Goal: Information Seeking & Learning: Learn about a topic

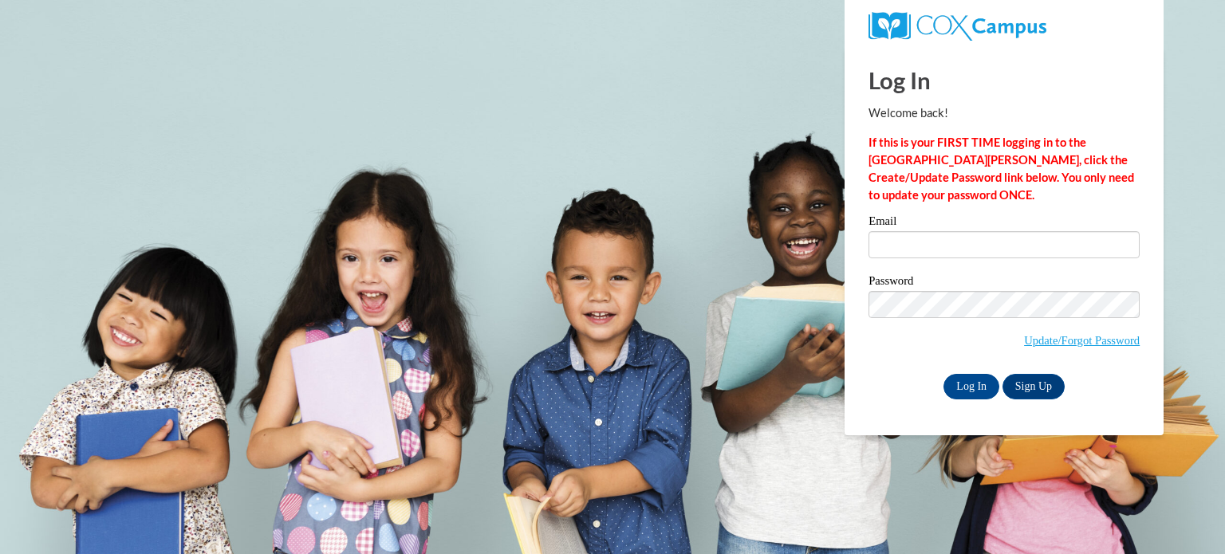
click at [767, 312] on body "This site uses cookies to help improve your learning experience. By continuing …" at bounding box center [612, 277] width 1225 height 554
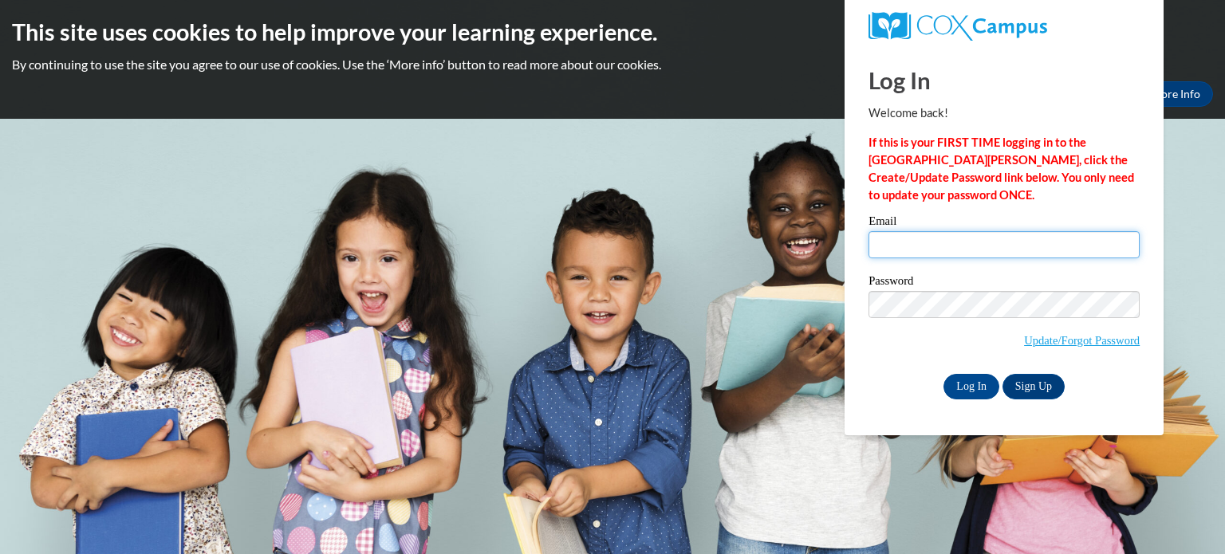
type input "turner.hannah2022@gmail.com"
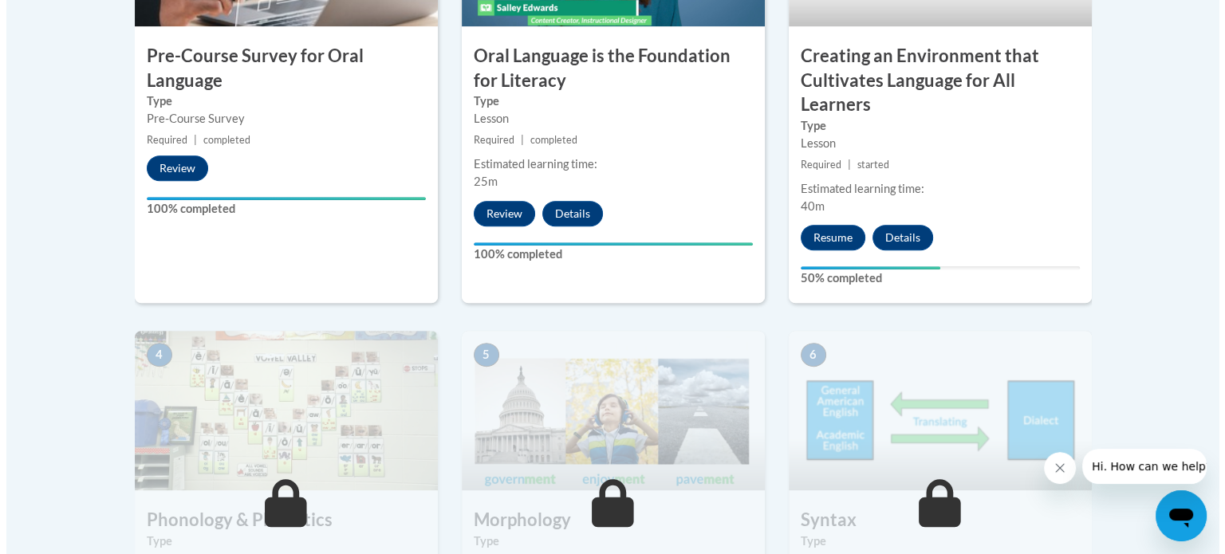
scroll to position [667, 0]
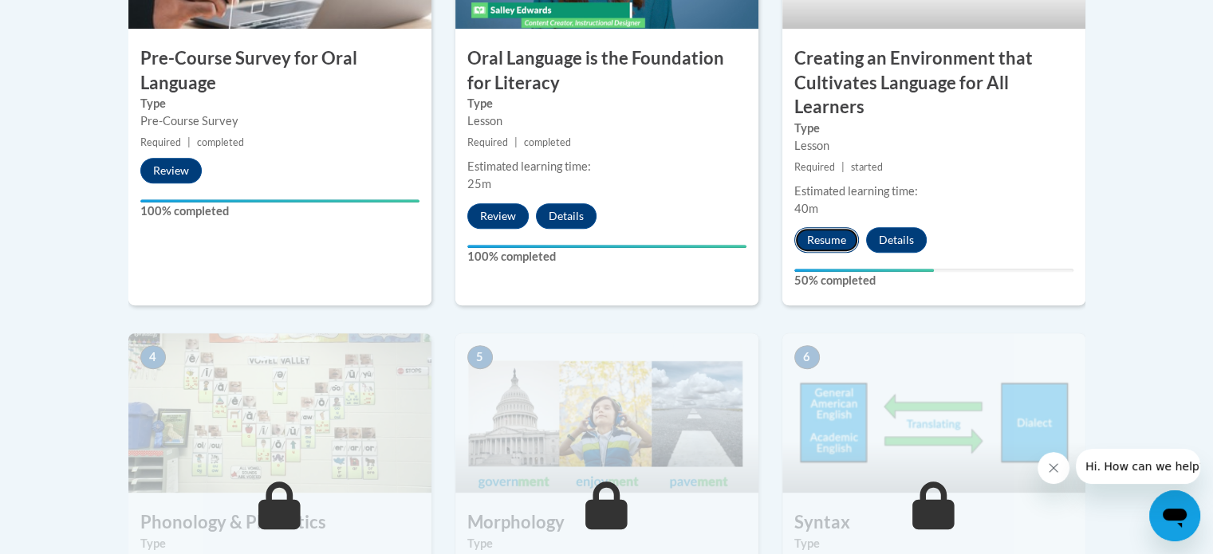
click at [806, 237] on button "Resume" at bounding box center [827, 240] width 65 height 26
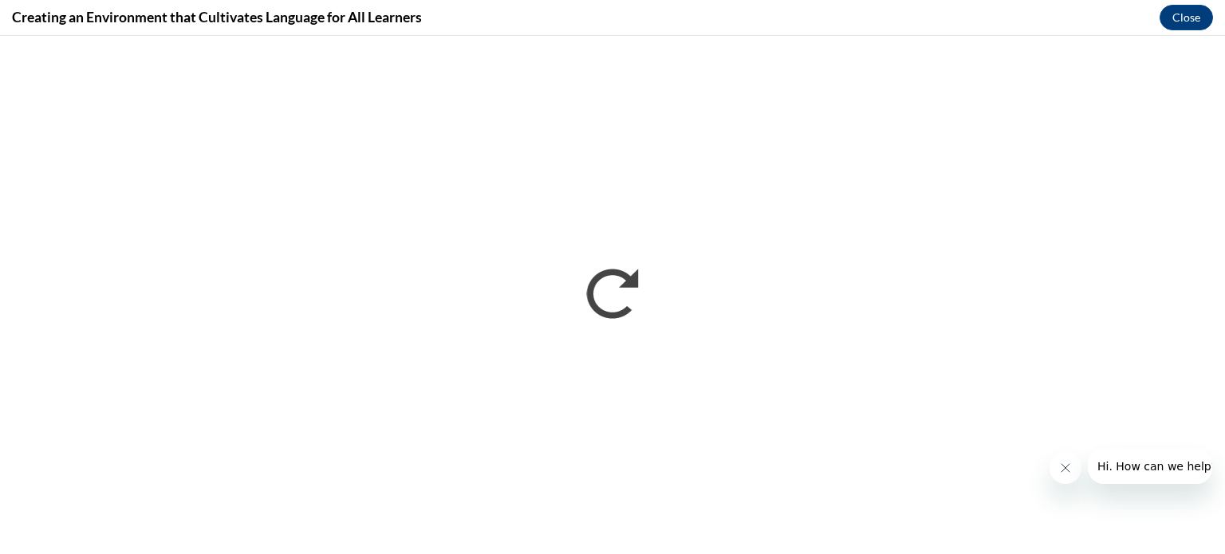
scroll to position [0, 0]
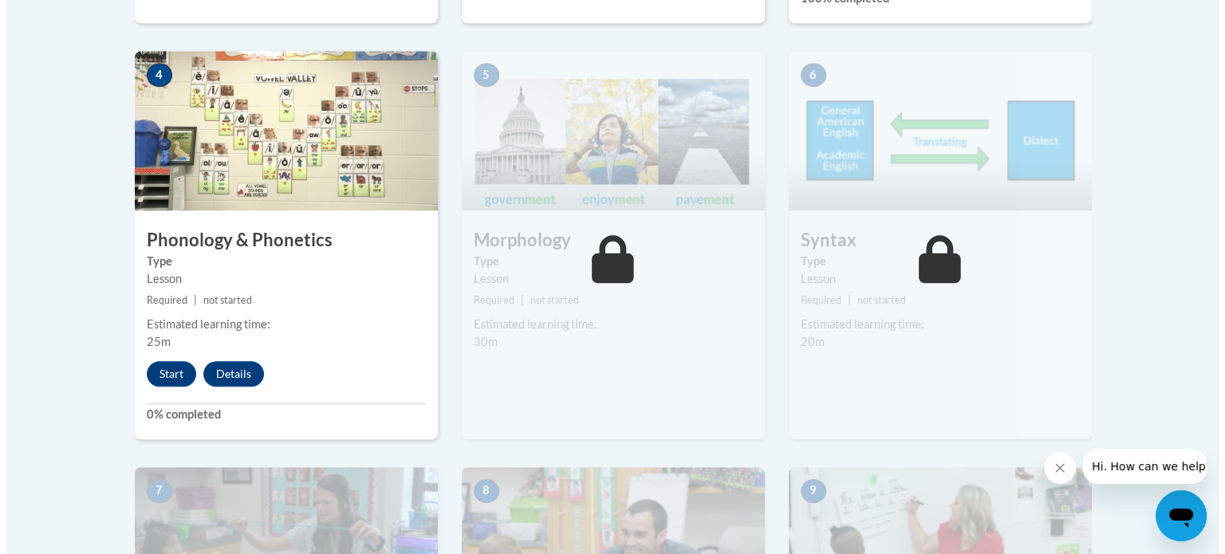
scroll to position [951, 0]
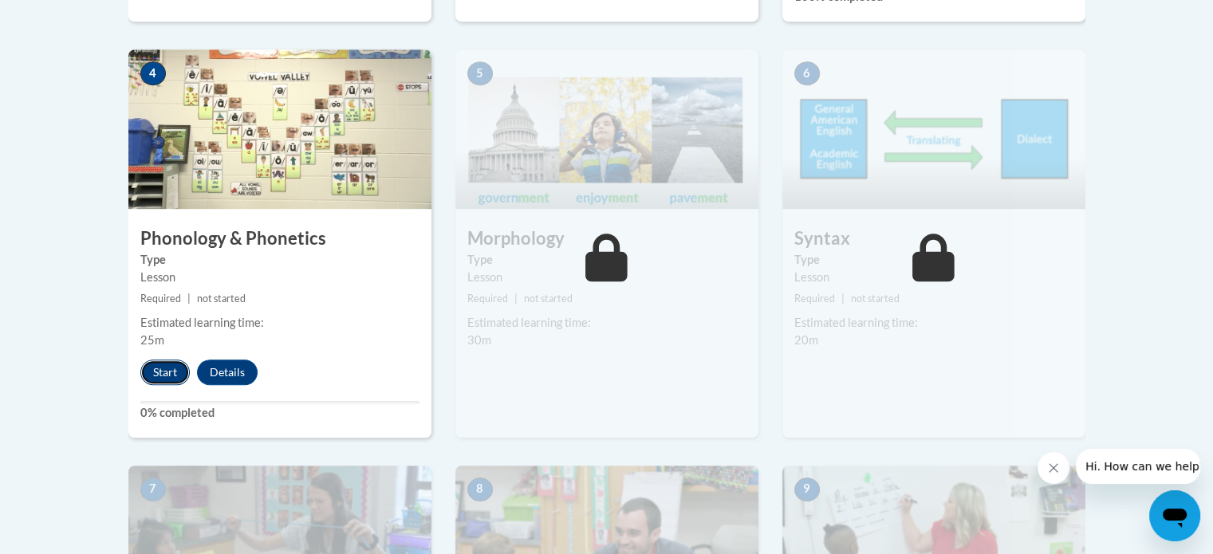
click at [168, 373] on button "Start" at bounding box center [164, 373] width 49 height 26
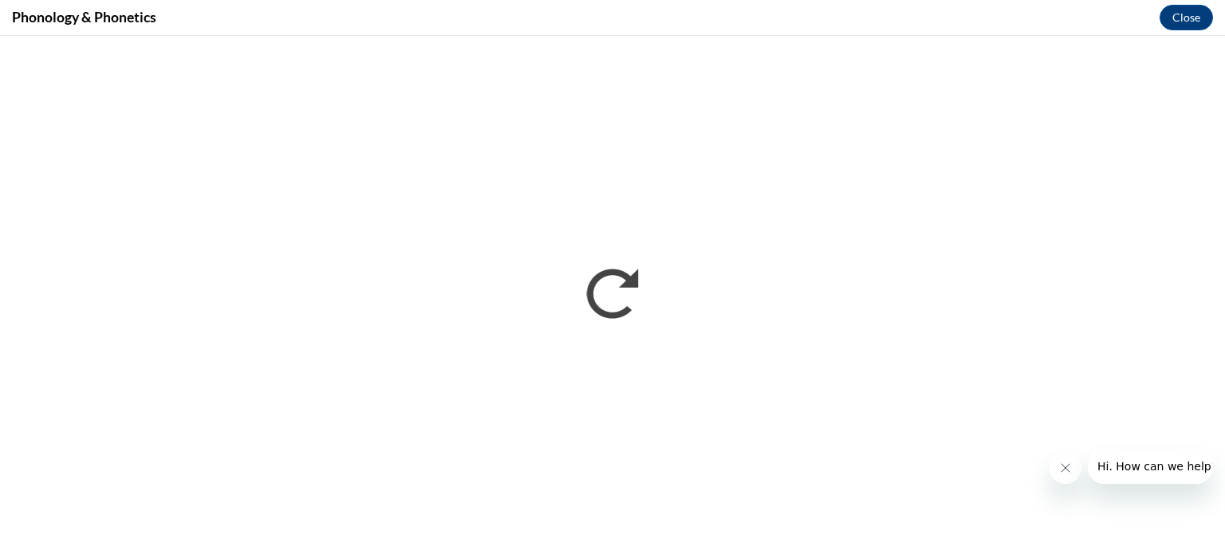
scroll to position [0, 0]
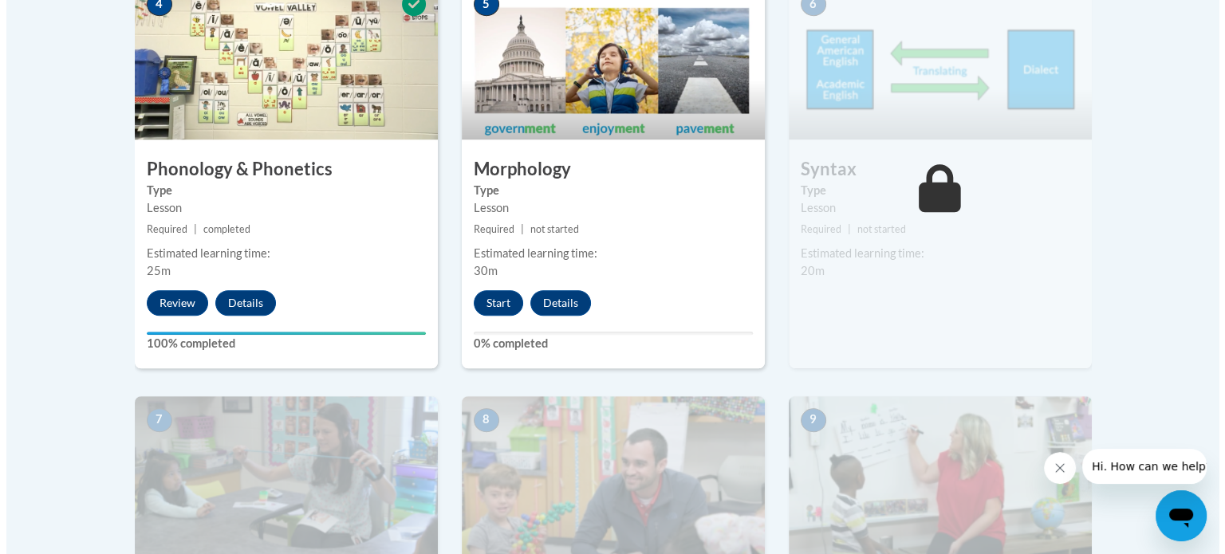
scroll to position [1024, 0]
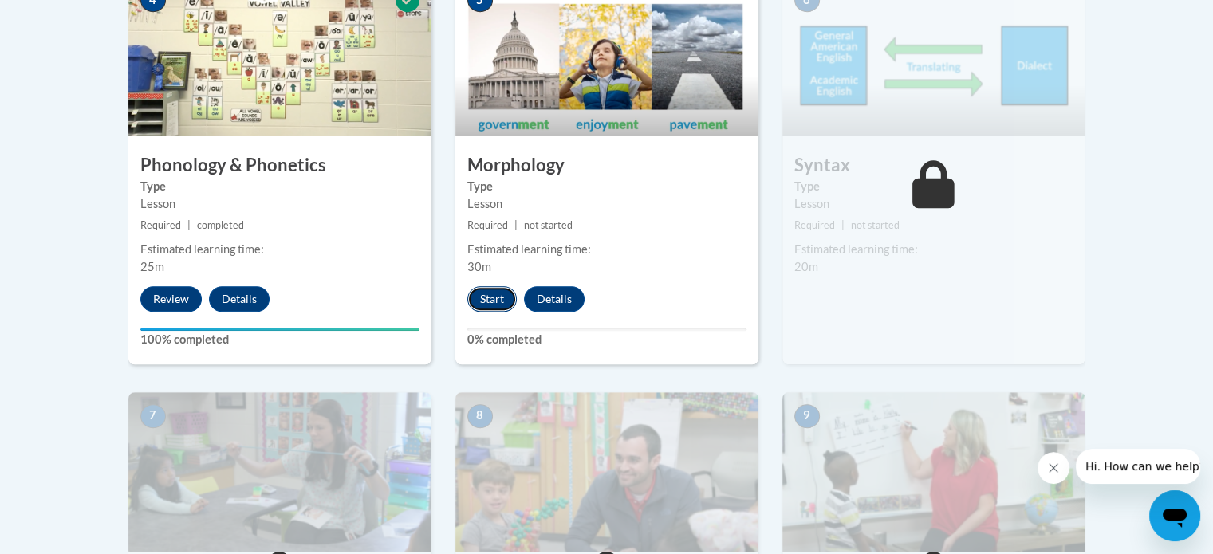
click at [488, 288] on button "Start" at bounding box center [491, 299] width 49 height 26
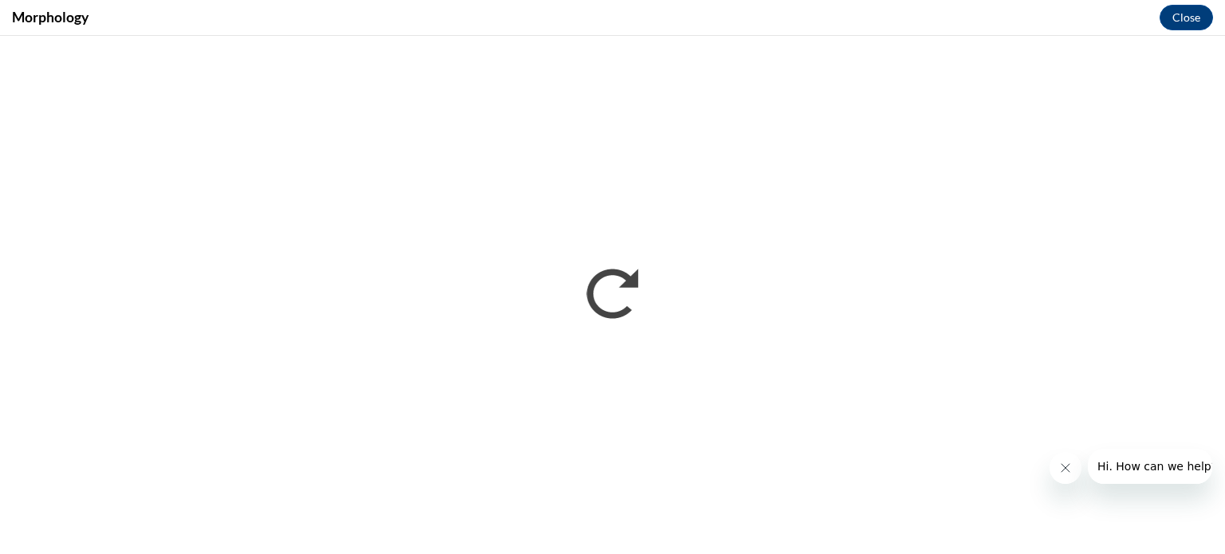
scroll to position [0, 0]
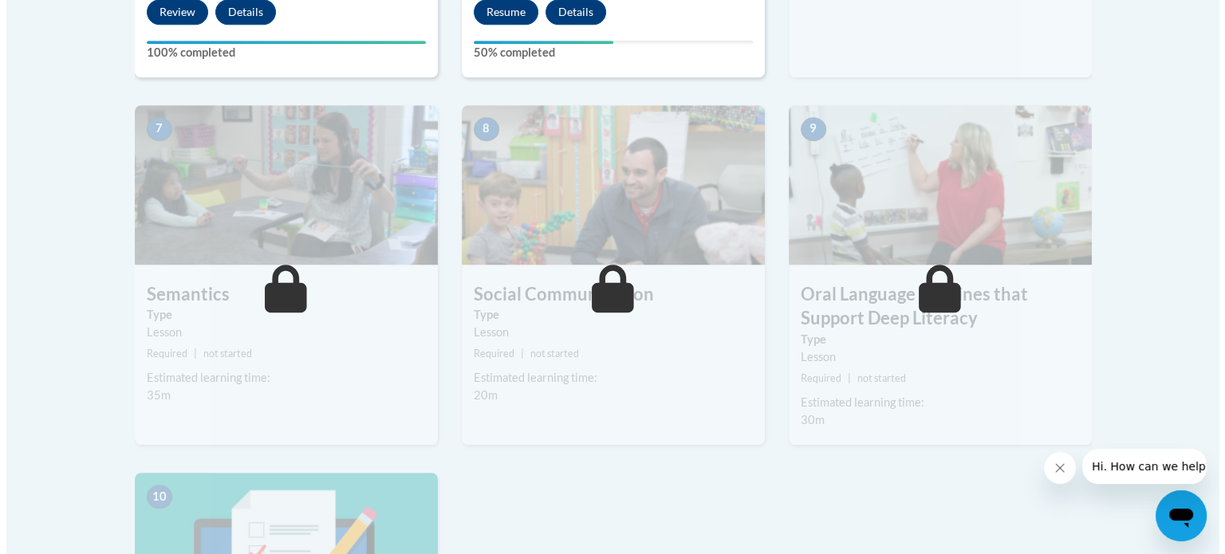
scroll to position [1013, 0]
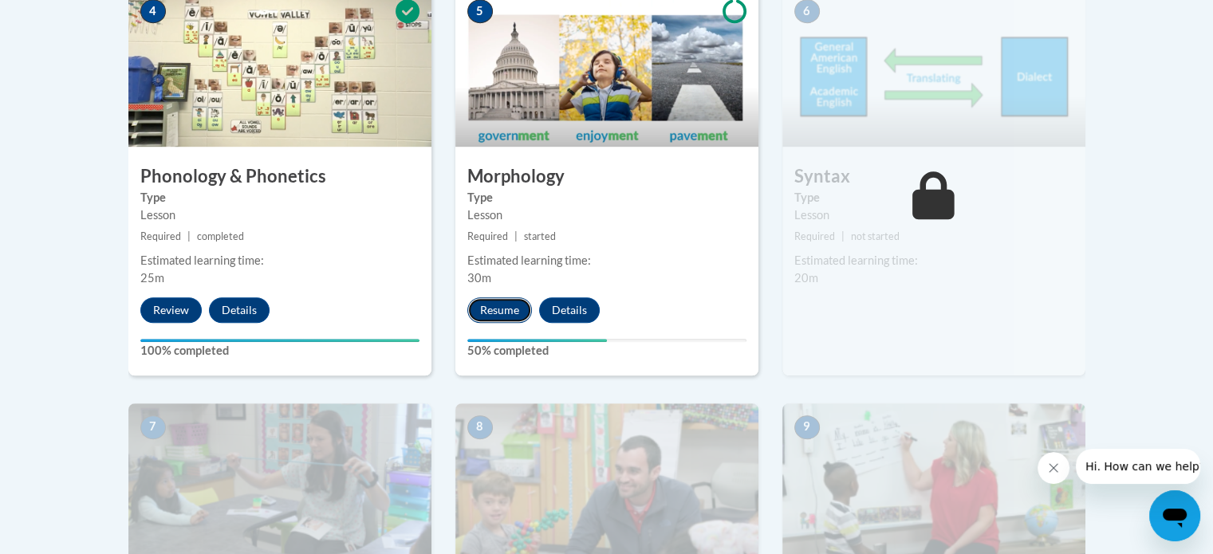
click at [499, 315] on button "Resume" at bounding box center [499, 311] width 65 height 26
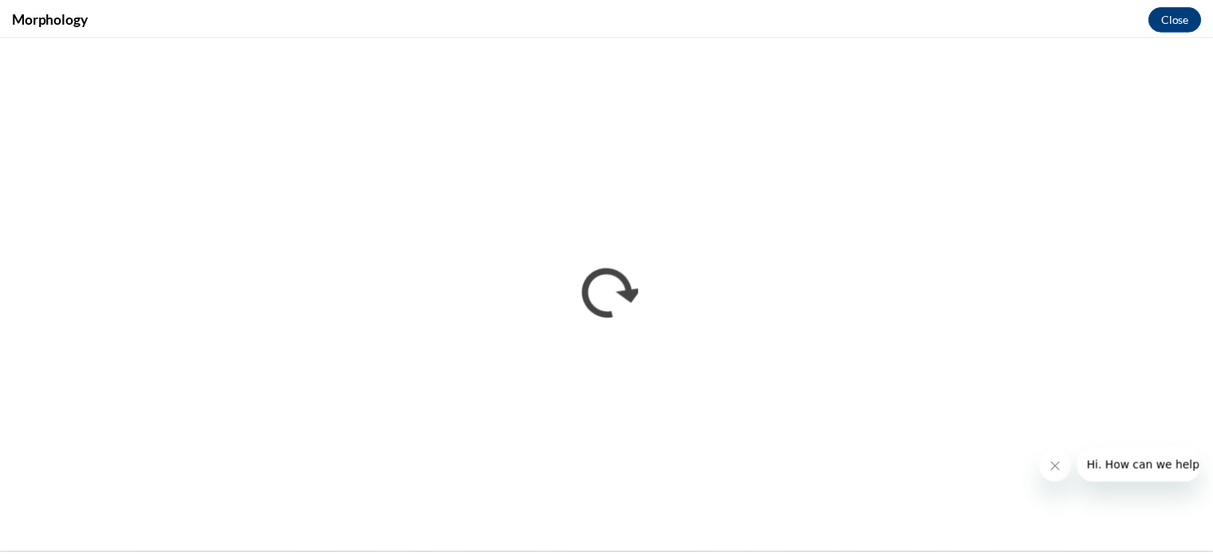
scroll to position [0, 0]
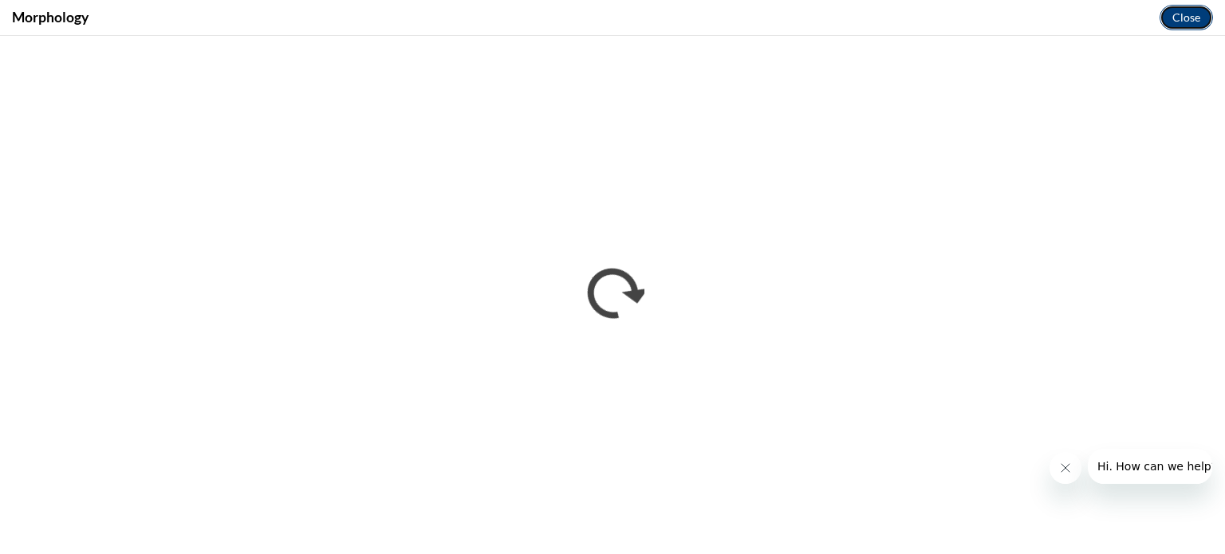
click at [1175, 14] on button "Close" at bounding box center [1186, 18] width 53 height 26
